Goal: Information Seeking & Learning: Check status

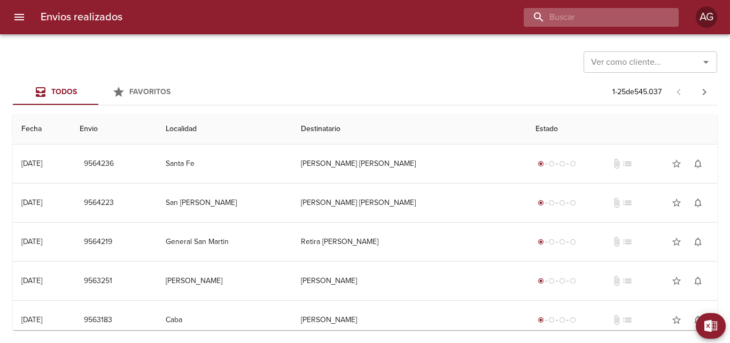
click at [611, 18] on input "buscar" at bounding box center [592, 17] width 137 height 19
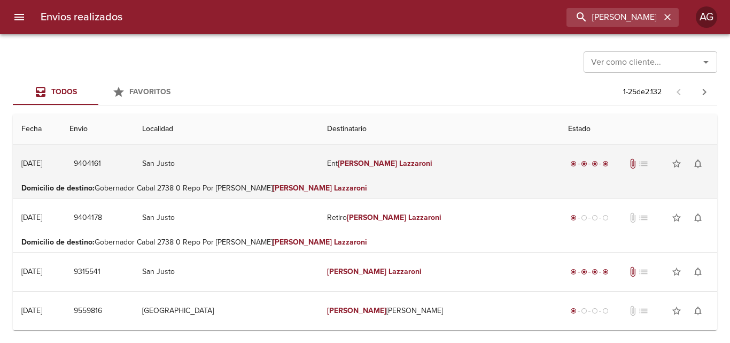
click at [422, 174] on td "Ent [PERSON_NAME]" at bounding box center [439, 163] width 241 height 38
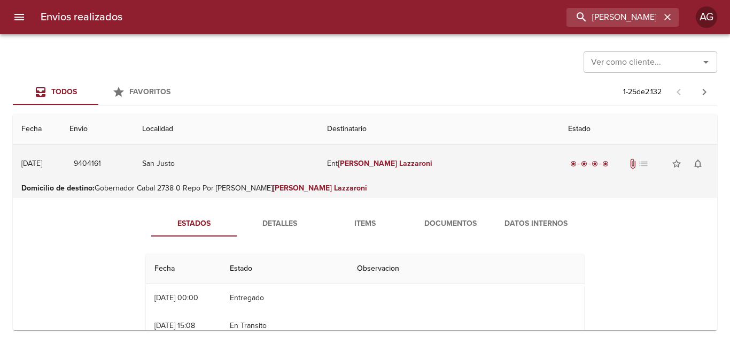
click at [416, 178] on td "Ent [PERSON_NAME]" at bounding box center [439, 163] width 241 height 38
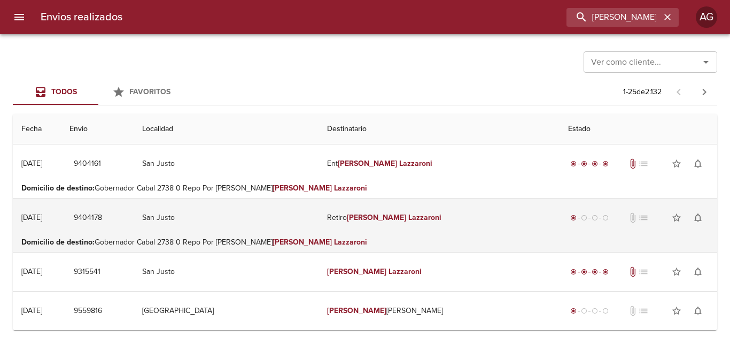
click at [358, 233] on td "Retiro [PERSON_NAME]" at bounding box center [439, 217] width 241 height 38
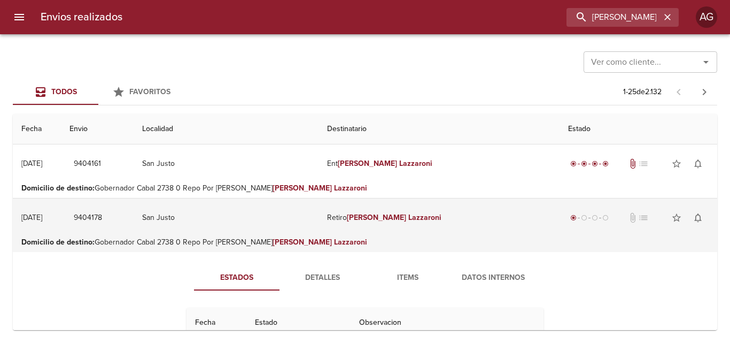
click at [407, 236] on td "Retiro [PERSON_NAME]" at bounding box center [439, 217] width 241 height 38
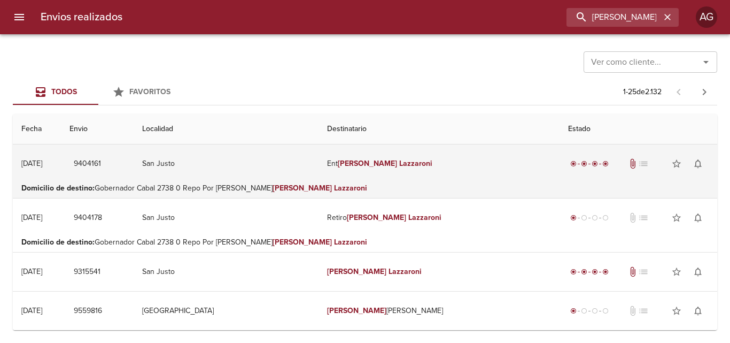
click at [441, 165] on td "Ent [PERSON_NAME]" at bounding box center [439, 163] width 241 height 38
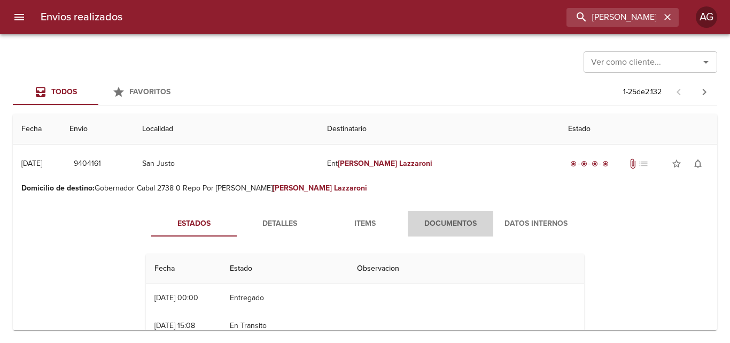
click at [445, 219] on span "Documentos" at bounding box center [450, 223] width 73 height 13
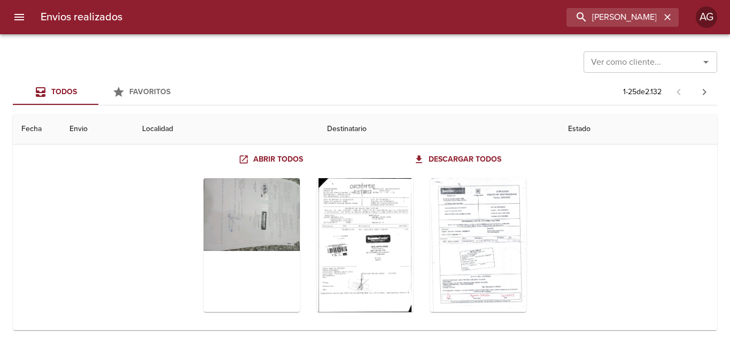
scroll to position [107, 0]
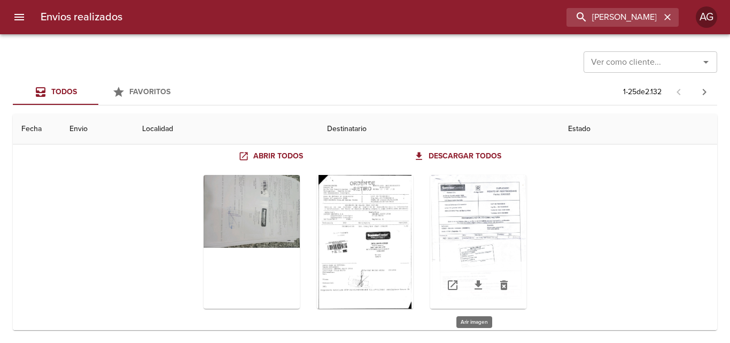
click at [481, 238] on div "Tabla de envíos del cliente" at bounding box center [478, 242] width 96 height 134
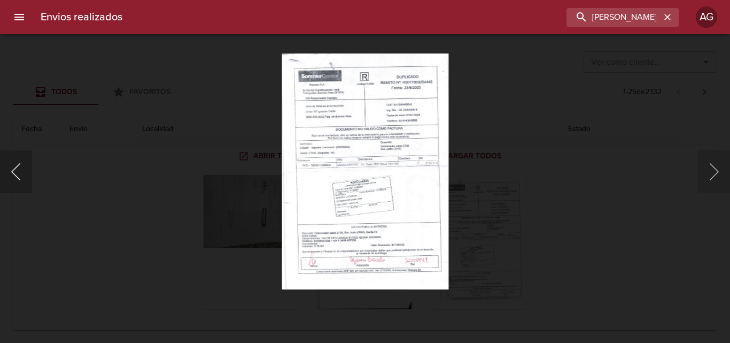
click at [24, 172] on button "Anterior" at bounding box center [16, 171] width 32 height 43
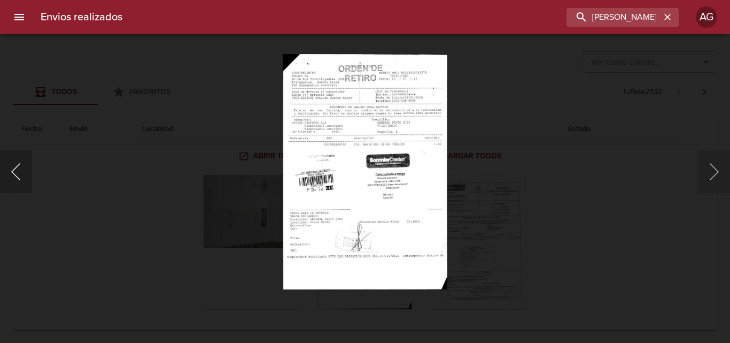
click at [29, 175] on button "Anterior" at bounding box center [16, 171] width 32 height 43
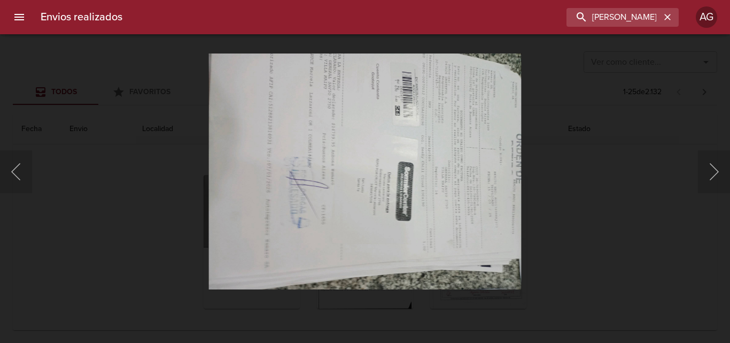
click at [554, 208] on div "Lightbox" at bounding box center [365, 171] width 730 height 343
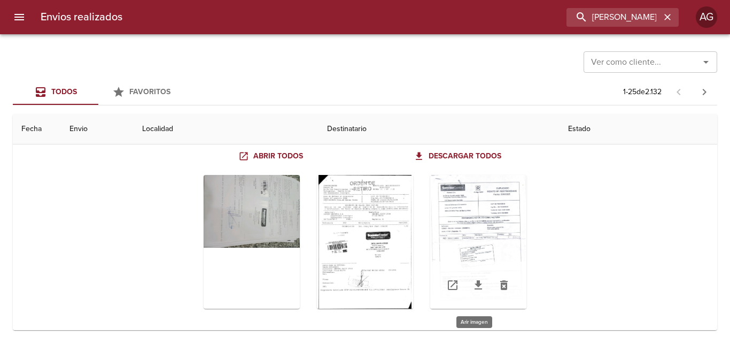
click at [485, 228] on div "Tabla de envíos del cliente" at bounding box center [478, 242] width 96 height 134
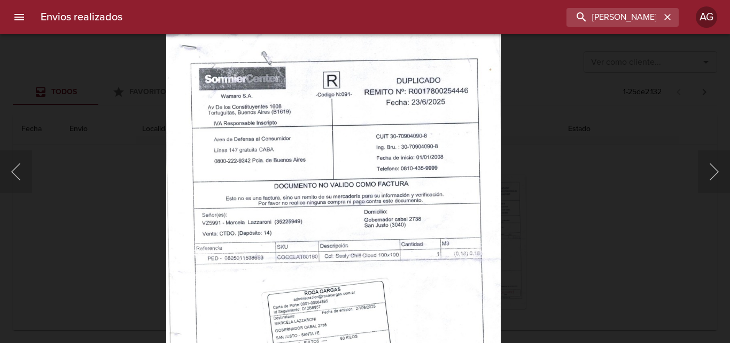
click at [406, 245] on img "Lightbox" at bounding box center [333, 270] width 335 height 473
drag, startPoint x: 535, startPoint y: 214, endPoint x: 526, endPoint y: 215, distance: 8.6
click at [533, 215] on div "Lightbox" at bounding box center [365, 171] width 730 height 343
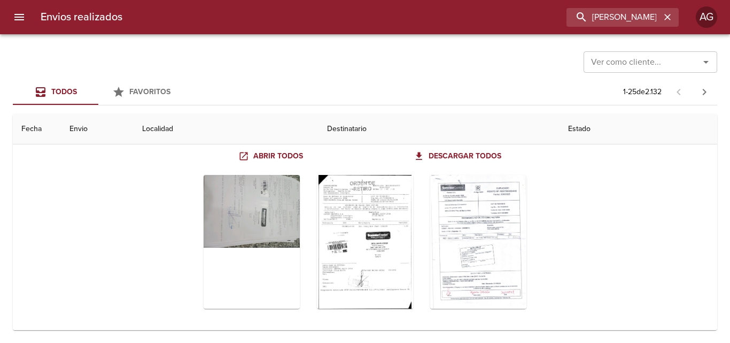
scroll to position [53, 0]
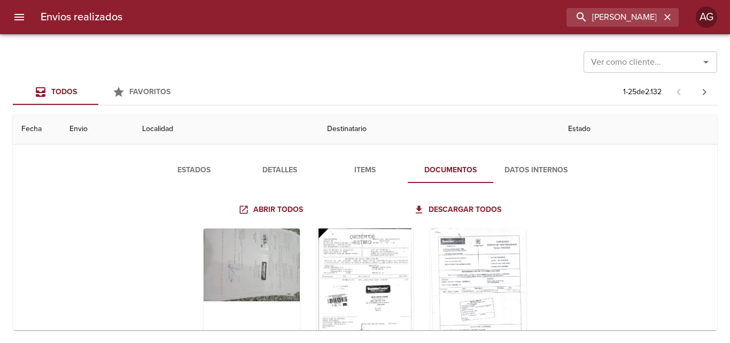
drag, startPoint x: 271, startPoint y: 167, endPoint x: 276, endPoint y: 179, distance: 13.2
click at [273, 169] on span "Detalles" at bounding box center [279, 170] width 73 height 13
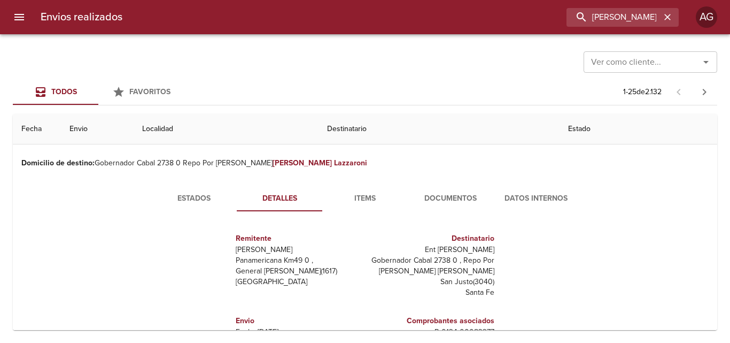
scroll to position [0, 0]
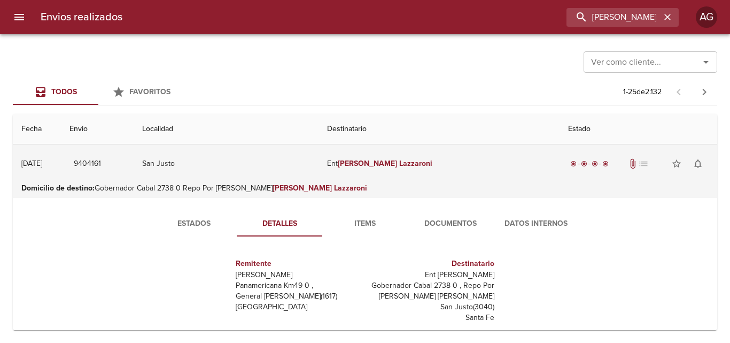
click at [401, 167] on em "Lazzaroni" at bounding box center [415, 163] width 33 height 9
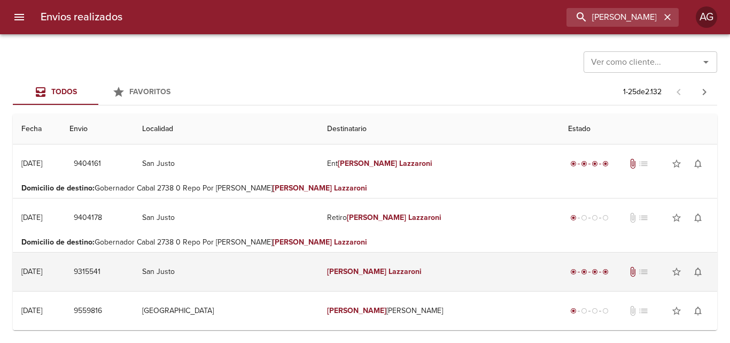
click at [416, 275] on td "[PERSON_NAME]" at bounding box center [439, 271] width 241 height 38
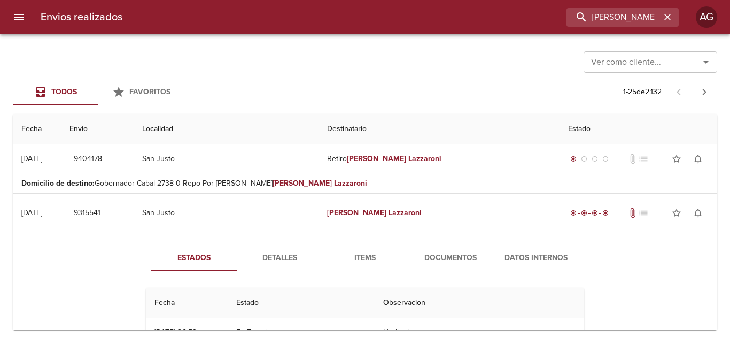
scroll to position [107, 0]
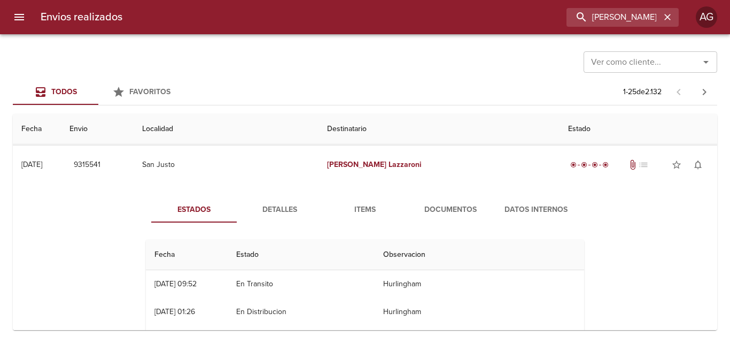
click at [431, 217] on button "Documentos" at bounding box center [451, 210] width 86 height 26
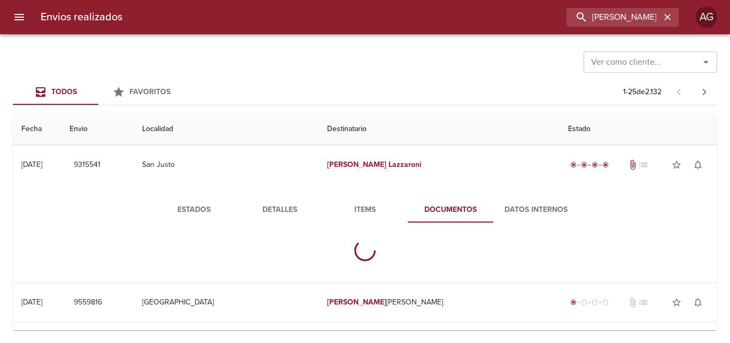
click at [290, 209] on span "Detalles" at bounding box center [279, 209] width 73 height 13
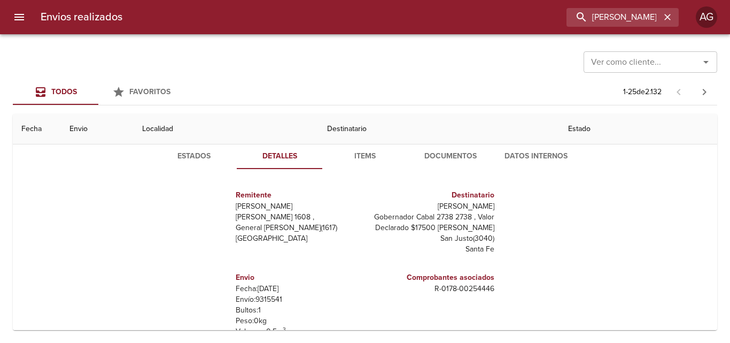
scroll to position [0, 0]
click at [434, 154] on span "Documentos" at bounding box center [450, 156] width 73 height 13
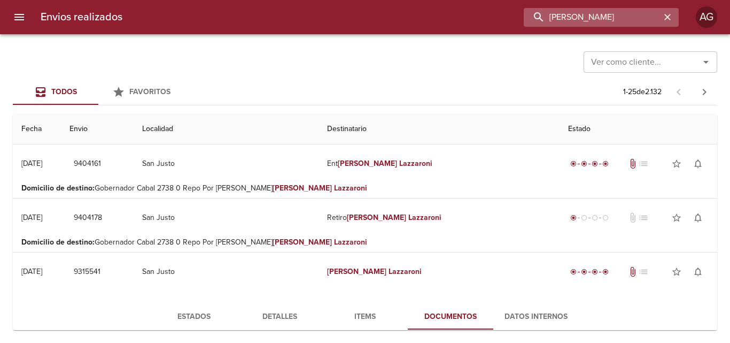
click at [602, 26] on input "[PERSON_NAME]" at bounding box center [592, 17] width 137 height 19
click at [601, 19] on input "9404178" at bounding box center [592, 17] width 137 height 19
click at [600, 20] on input "9404178" at bounding box center [592, 17] width 137 height 19
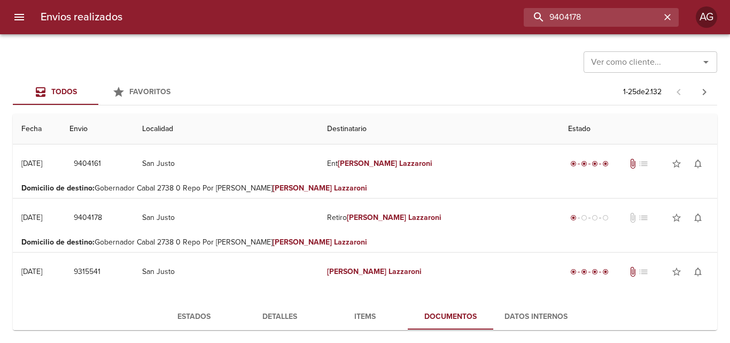
type input "9404178"
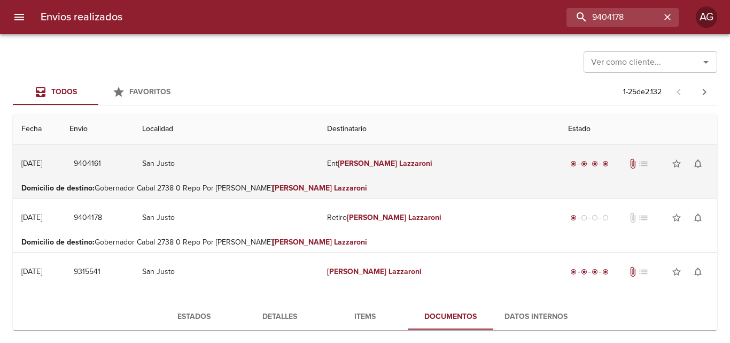
click at [395, 173] on td "Ent [PERSON_NAME]" at bounding box center [439, 163] width 241 height 38
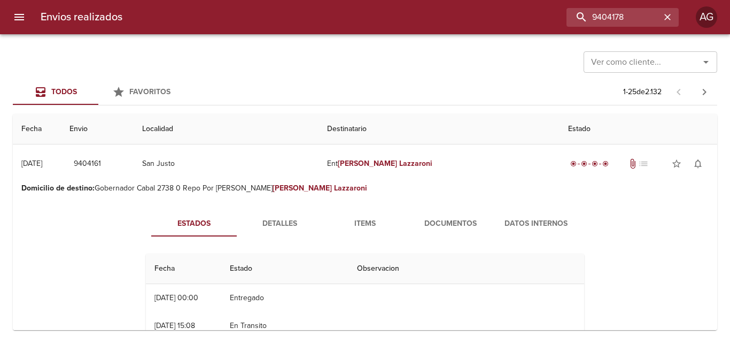
click at [452, 220] on span "Documentos" at bounding box center [450, 223] width 73 height 13
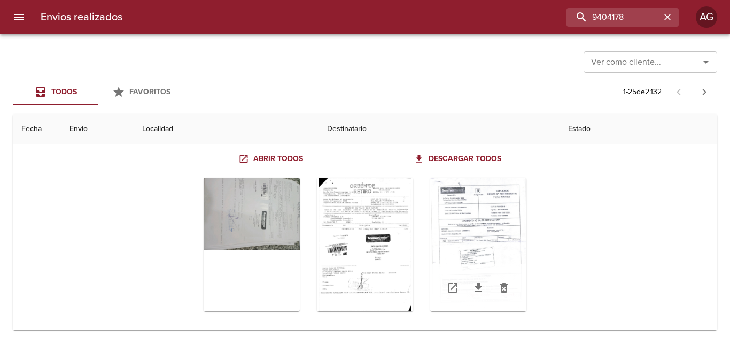
scroll to position [107, 0]
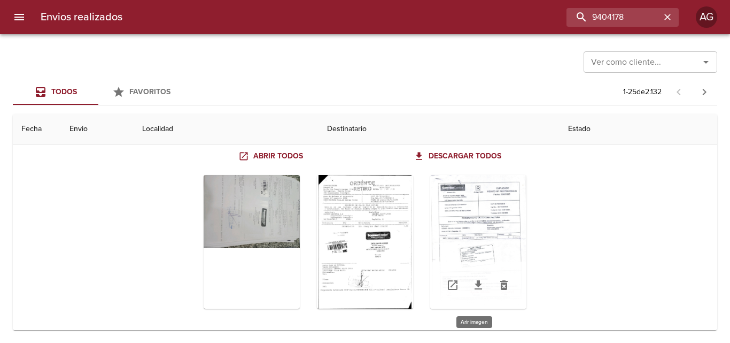
click at [464, 232] on div "Tabla de envíos del cliente" at bounding box center [478, 242] width 96 height 134
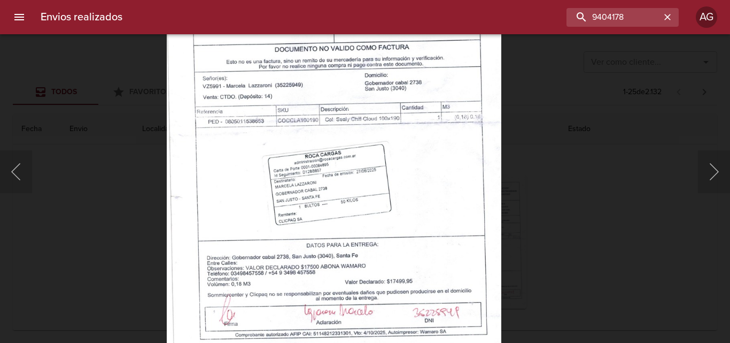
drag, startPoint x: 551, startPoint y: 178, endPoint x: 523, endPoint y: 183, distance: 28.2
click at [545, 180] on div "Lightbox" at bounding box center [365, 171] width 730 height 343
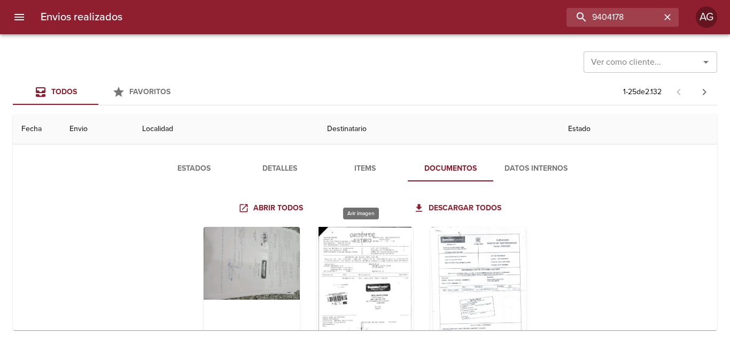
scroll to position [0, 0]
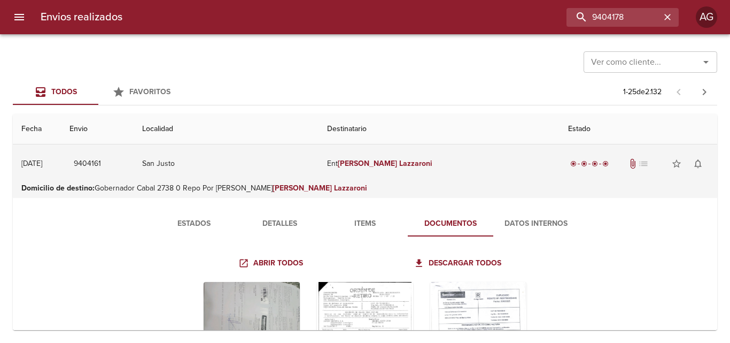
click at [383, 181] on td "Ent [PERSON_NAME]" at bounding box center [439, 163] width 241 height 38
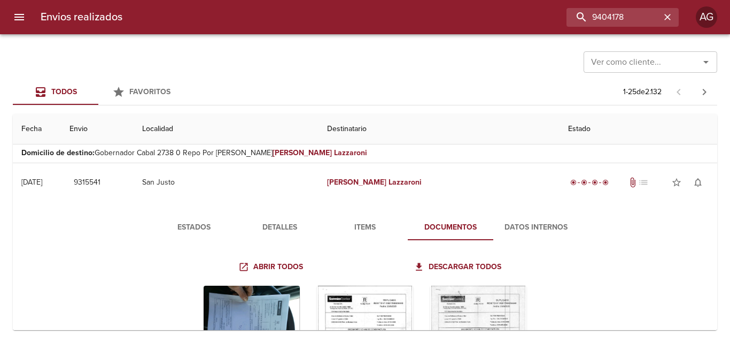
scroll to position [160, 0]
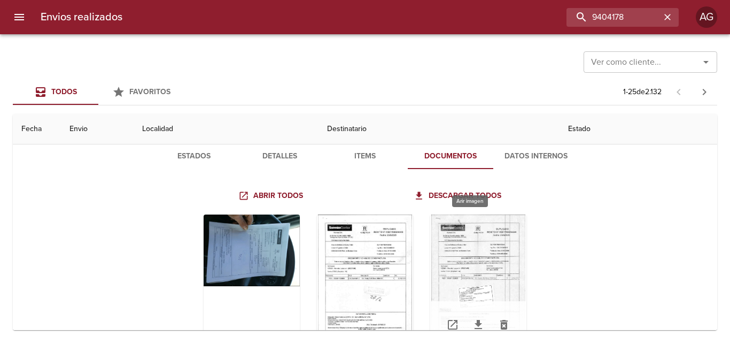
click at [472, 258] on div "Tabla de envíos del cliente" at bounding box center [478, 281] width 96 height 134
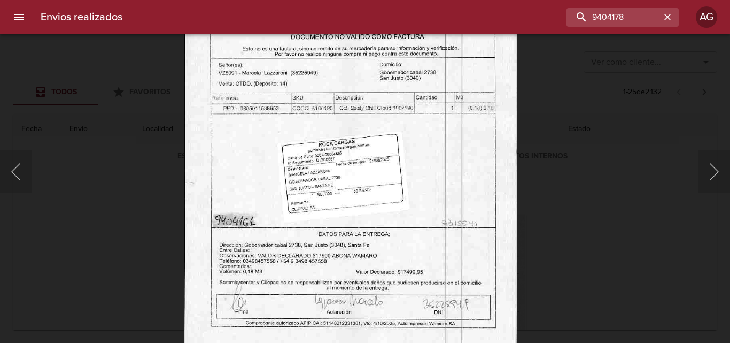
click at [573, 221] on div "Lightbox" at bounding box center [365, 171] width 730 height 343
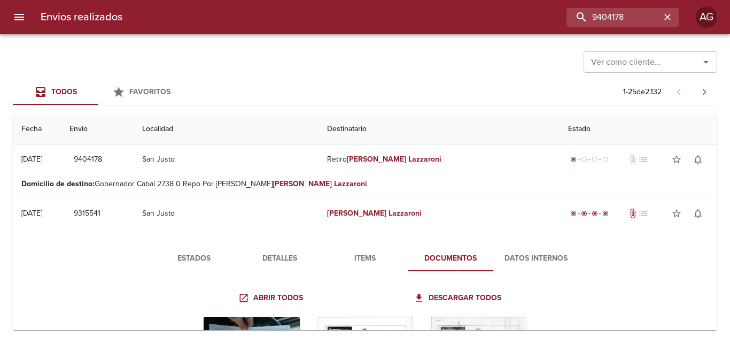
scroll to position [0, 0]
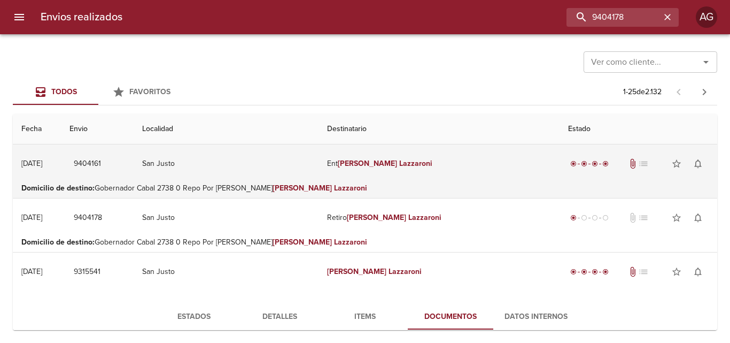
click at [385, 171] on td "Ent [PERSON_NAME]" at bounding box center [439, 163] width 241 height 38
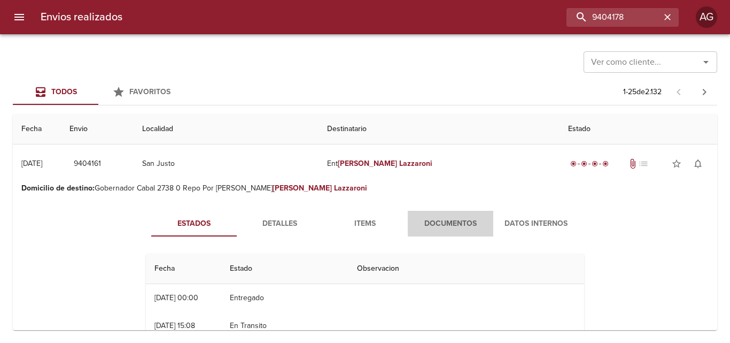
click at [431, 226] on span "Documentos" at bounding box center [450, 223] width 73 height 13
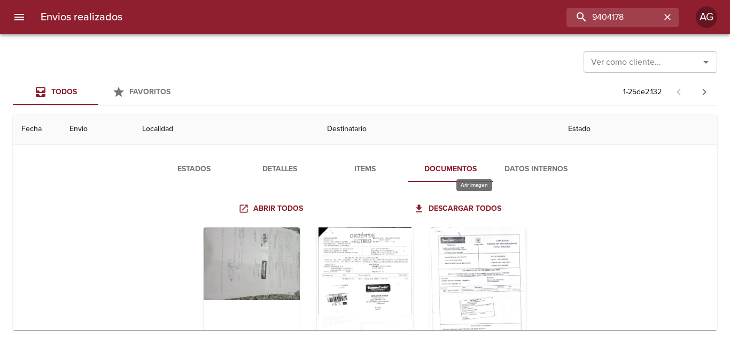
scroll to position [107, 0]
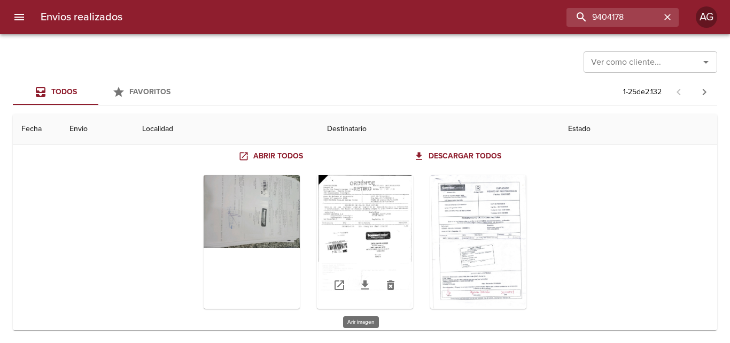
click at [379, 246] on div "Tabla de envíos del cliente" at bounding box center [365, 242] width 96 height 134
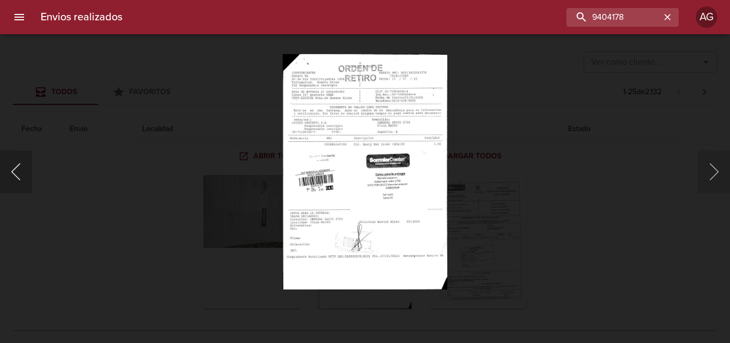
click at [19, 180] on button "Anterior" at bounding box center [16, 171] width 32 height 43
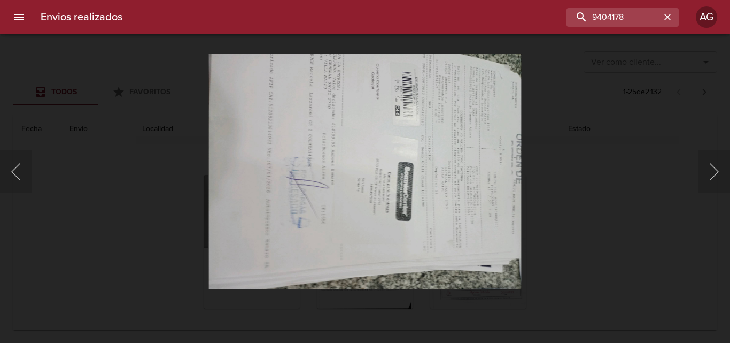
click at [583, 187] on div "Lightbox" at bounding box center [365, 171] width 730 height 343
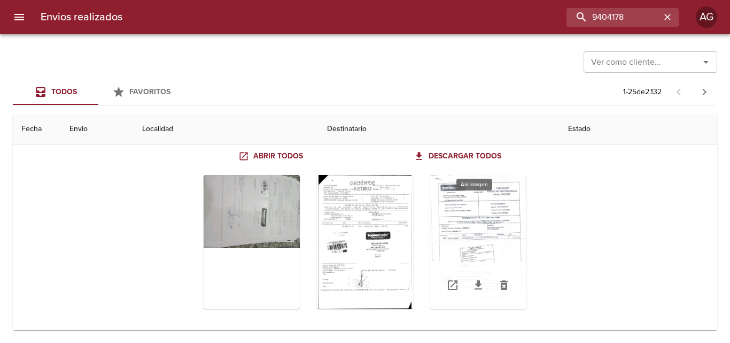
scroll to position [0, 0]
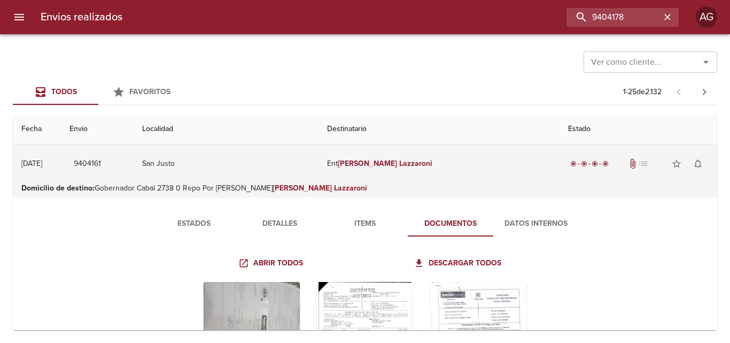
click at [366, 166] on em "[PERSON_NAME]" at bounding box center [367, 163] width 59 height 9
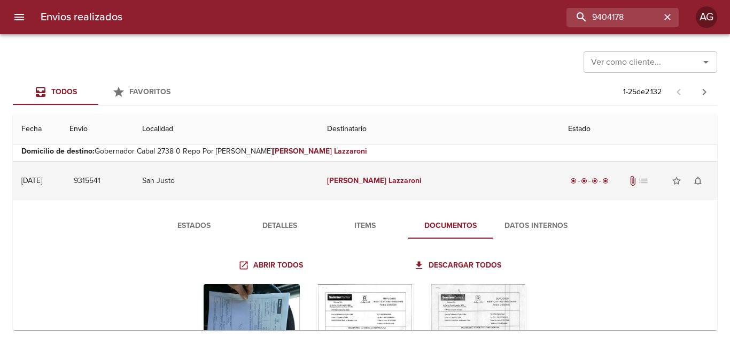
scroll to position [107, 0]
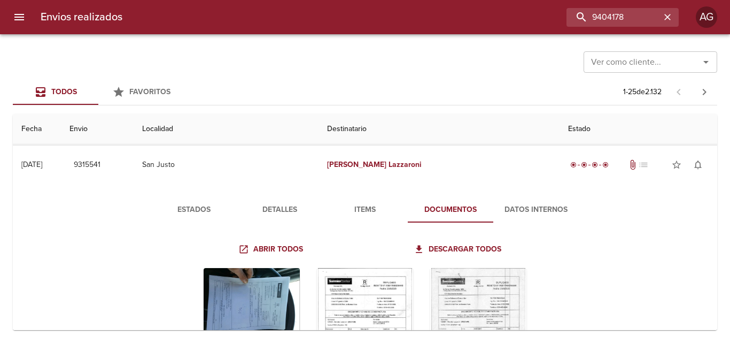
click at [359, 216] on button "Items" at bounding box center [365, 210] width 86 height 26
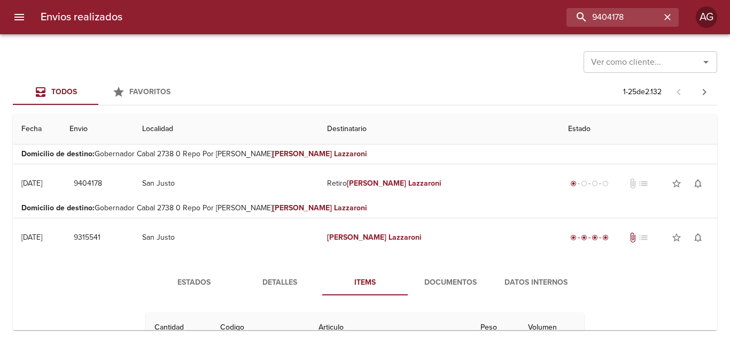
scroll to position [0, 0]
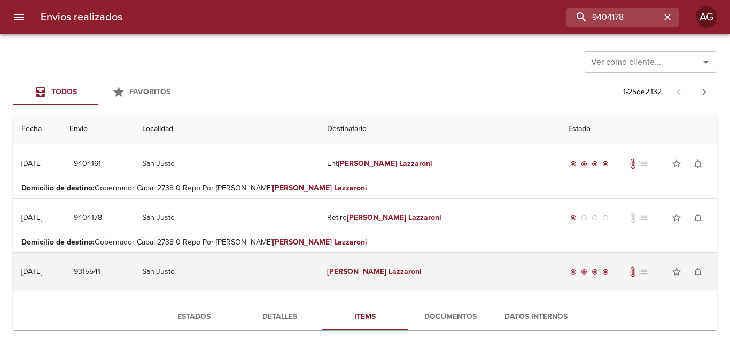
click at [384, 279] on td "[PERSON_NAME]" at bounding box center [439, 271] width 241 height 38
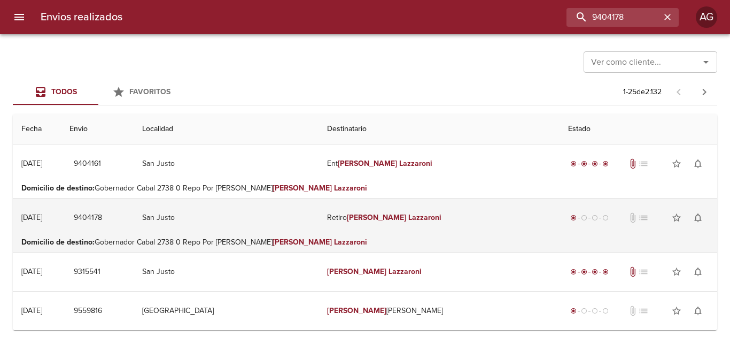
click at [376, 224] on td "Retiro [PERSON_NAME]" at bounding box center [439, 217] width 241 height 38
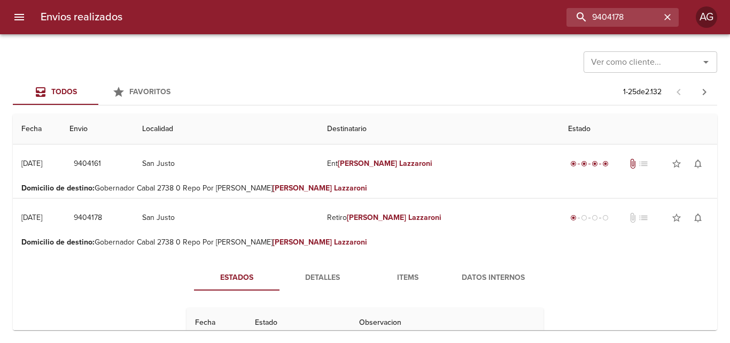
click at [407, 271] on span "Items" at bounding box center [407, 277] width 73 height 13
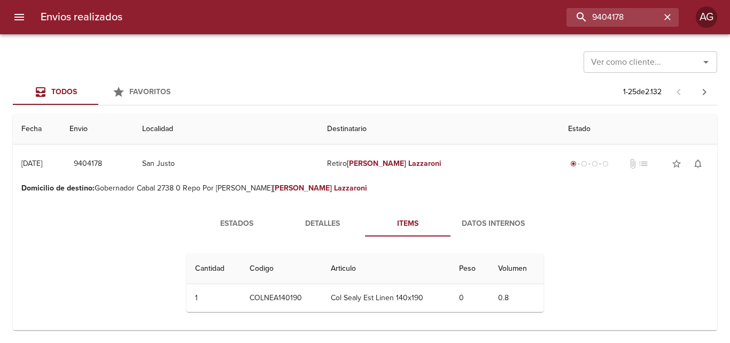
scroll to position [53, 0]
click at [324, 230] on span "Detalles" at bounding box center [322, 224] width 73 height 13
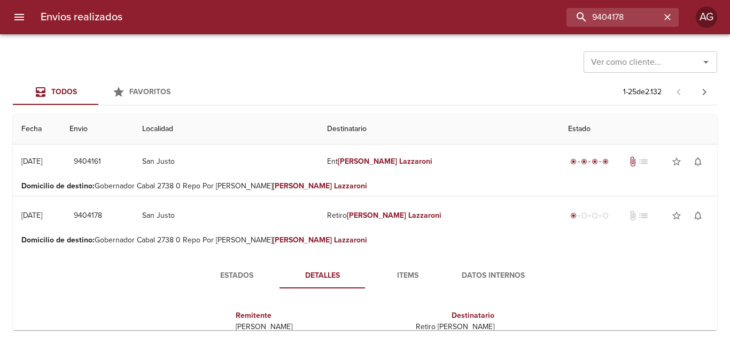
scroll to position [0, 0]
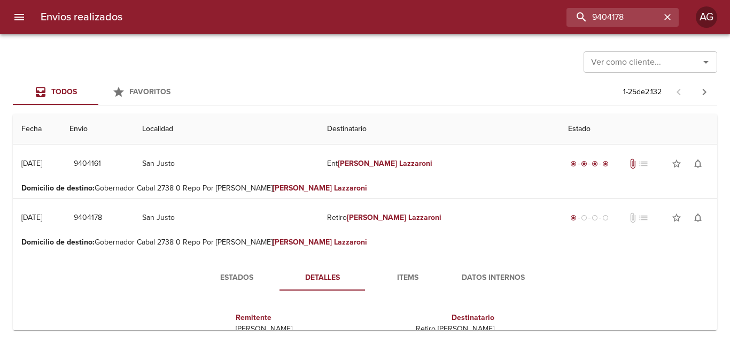
click at [391, 270] on button "Items" at bounding box center [408, 278] width 86 height 26
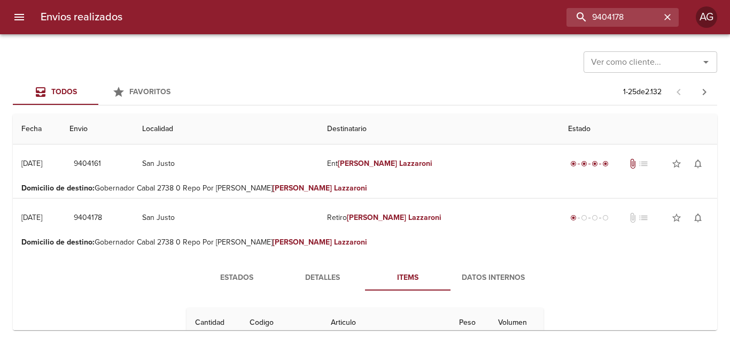
click at [385, 243] on p "Domicilio de destino : Gobernador Cabal 2738 0 Repo Por [PERSON_NAME] [PERSON_N…" at bounding box center [364, 242] width 687 height 11
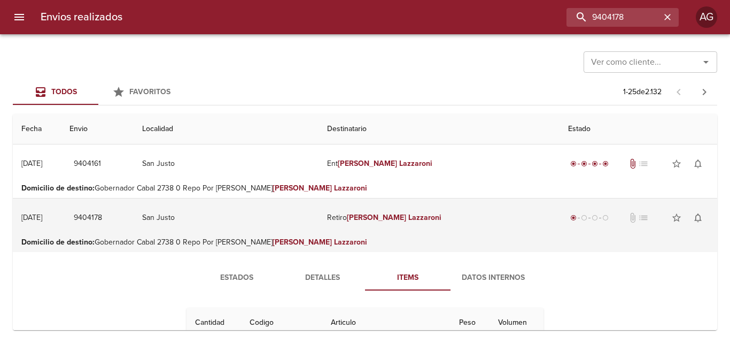
click at [379, 229] on td "Retiro [PERSON_NAME]" at bounding box center [439, 217] width 241 height 38
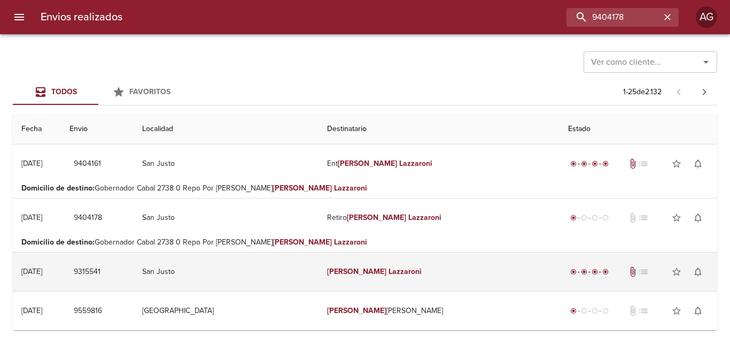
click at [387, 278] on td "[PERSON_NAME]" at bounding box center [439, 271] width 241 height 38
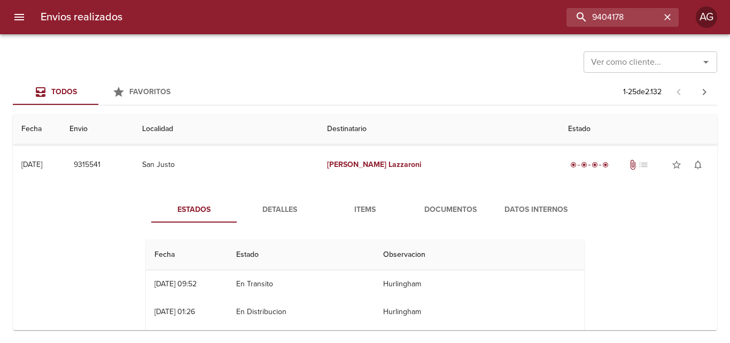
scroll to position [160, 0]
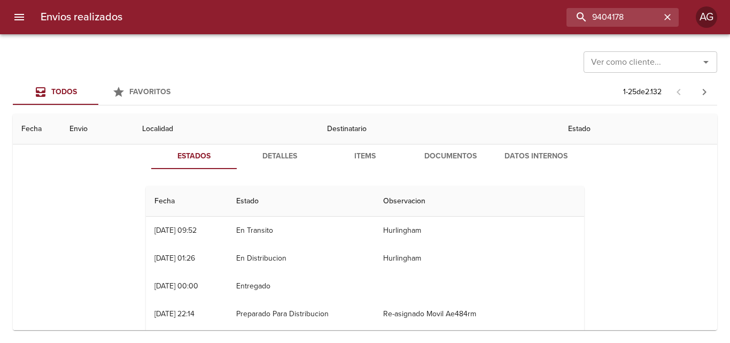
click at [442, 161] on span "Documentos" at bounding box center [450, 156] width 73 height 13
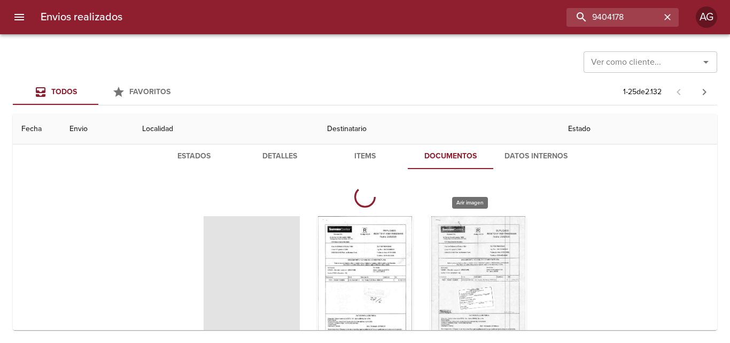
click at [452, 242] on div "Tabla de envíos del cliente" at bounding box center [478, 283] width 96 height 134
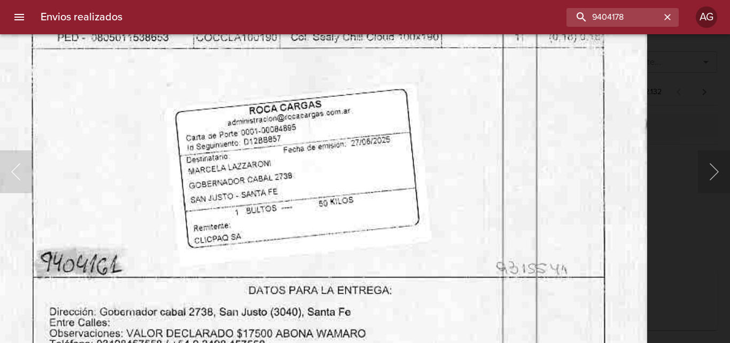
click at [382, 305] on img "Lightbox" at bounding box center [312, 59] width 667 height 951
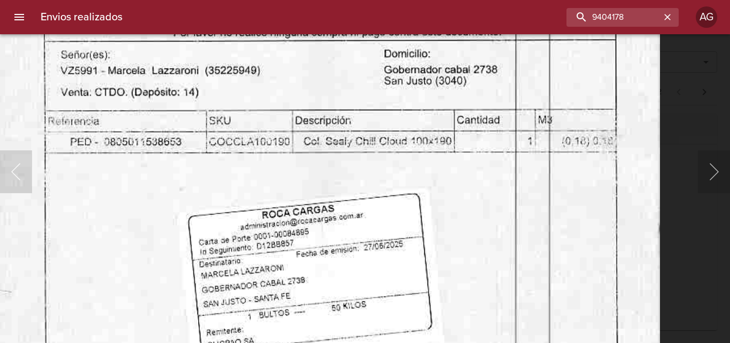
click at [367, 224] on img "Lightbox" at bounding box center [325, 163] width 667 height 951
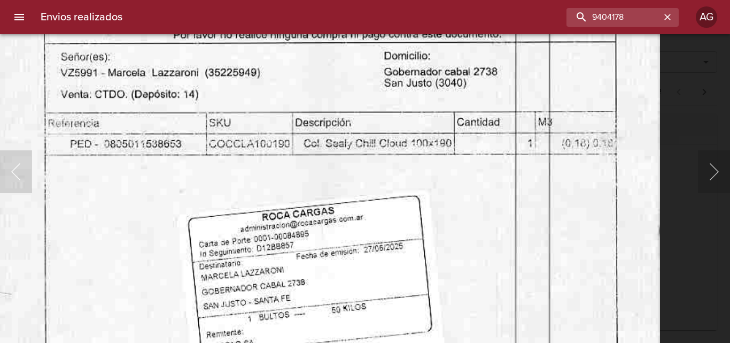
click at [468, 161] on img "Lightbox" at bounding box center [325, 166] width 667 height 951
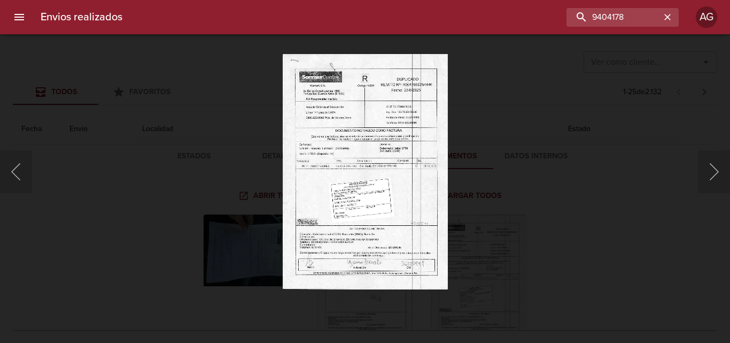
click at [492, 215] on div "Lightbox" at bounding box center [365, 171] width 730 height 343
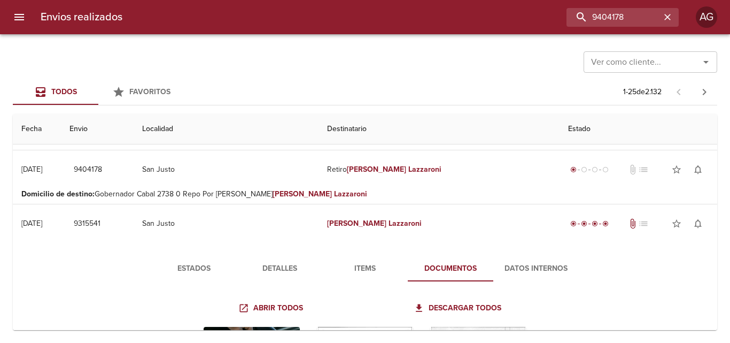
scroll to position [0, 0]
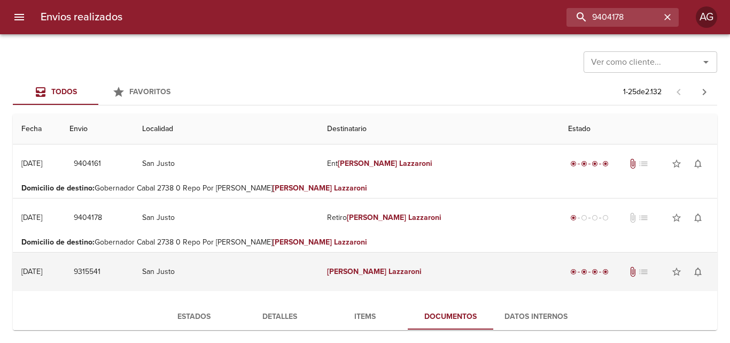
click at [347, 269] on em "[PERSON_NAME]" at bounding box center [356, 271] width 59 height 9
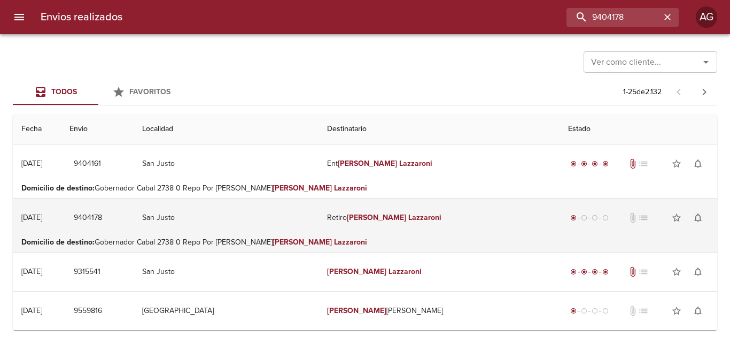
click at [362, 228] on td "Retiro [PERSON_NAME]" at bounding box center [439, 217] width 241 height 38
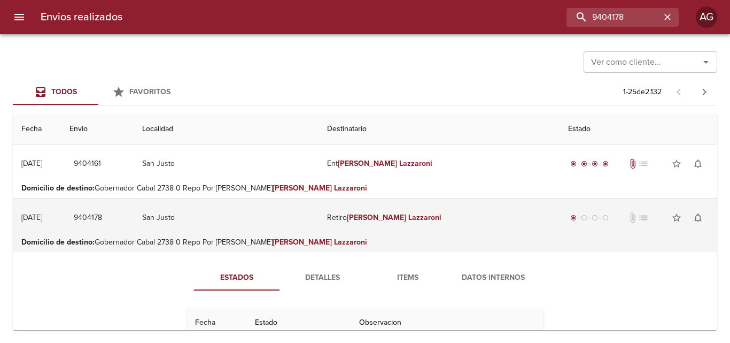
click at [408, 221] on em "Lazzaroni" at bounding box center [424, 217] width 33 height 9
